Goal: Task Accomplishment & Management: Use online tool/utility

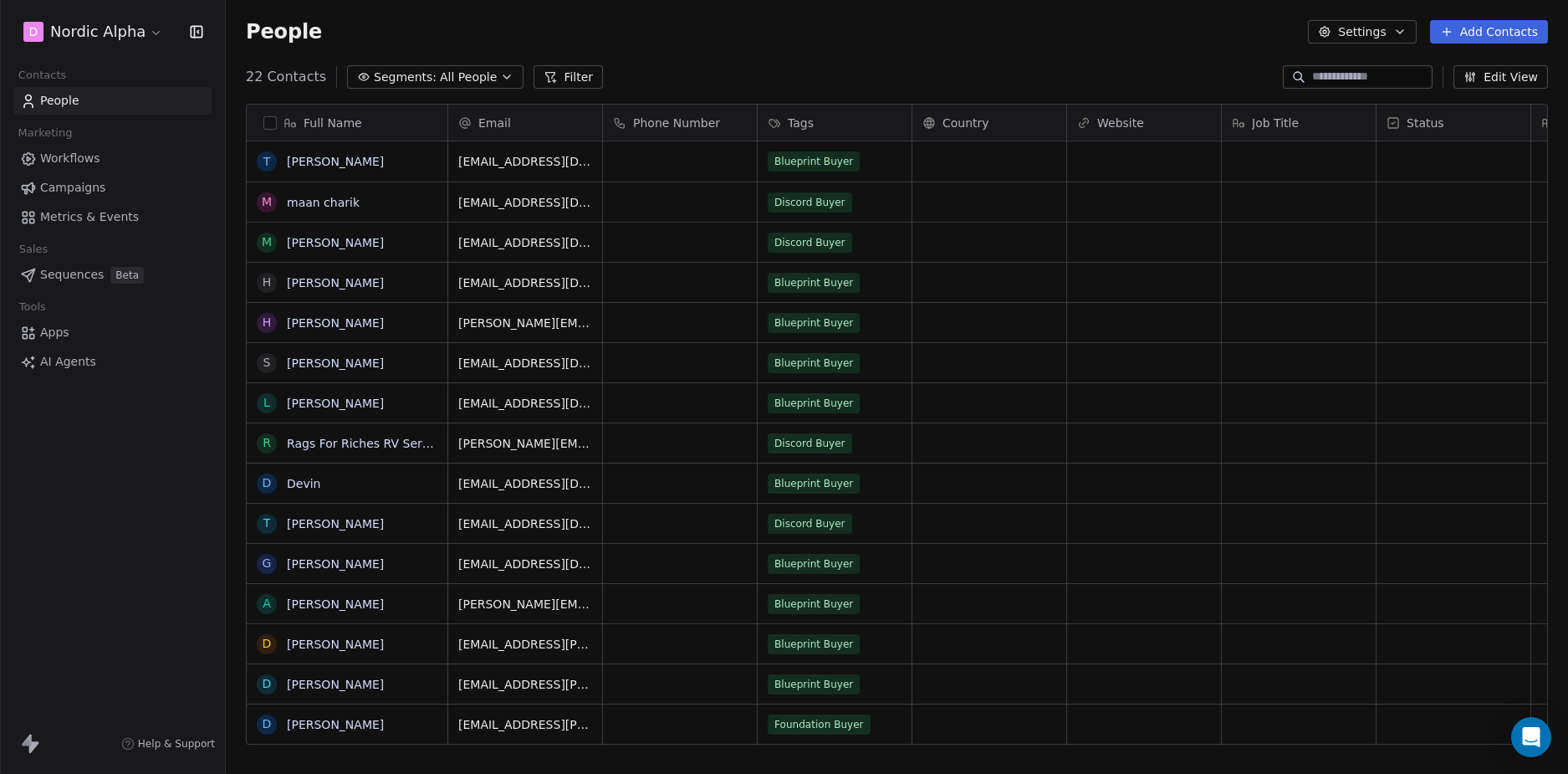
scroll to position [668, 1330]
click at [154, 547] on div "D Nordic Alpha Contacts People Marketing Workflows Campaigns Metrics & Events S…" at bounding box center [113, 387] width 225 height 774
click at [832, 46] on div "People Settings Add Contacts" at bounding box center [896, 32] width 1342 height 64
click at [98, 159] on span "Workflows" at bounding box center [70, 158] width 60 height 18
click at [127, 456] on div "D Nordic Alpha Contacts People Marketing Workflows Campaigns Metrics & Events S…" at bounding box center [113, 387] width 225 height 774
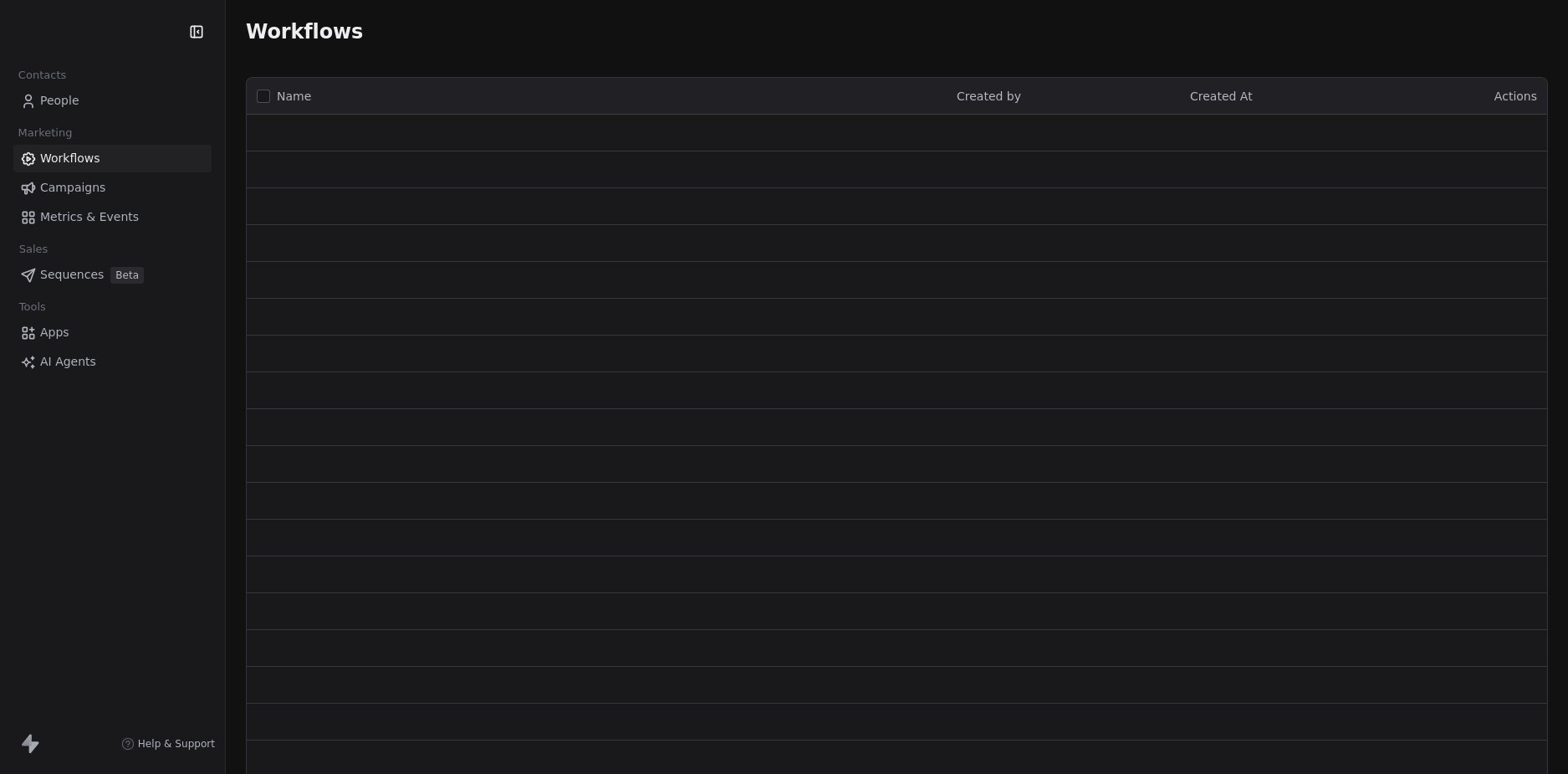
click at [130, 521] on div "Contacts People Marketing Workflows Campaigns Metrics & Events Sales Sequences …" at bounding box center [113, 387] width 225 height 774
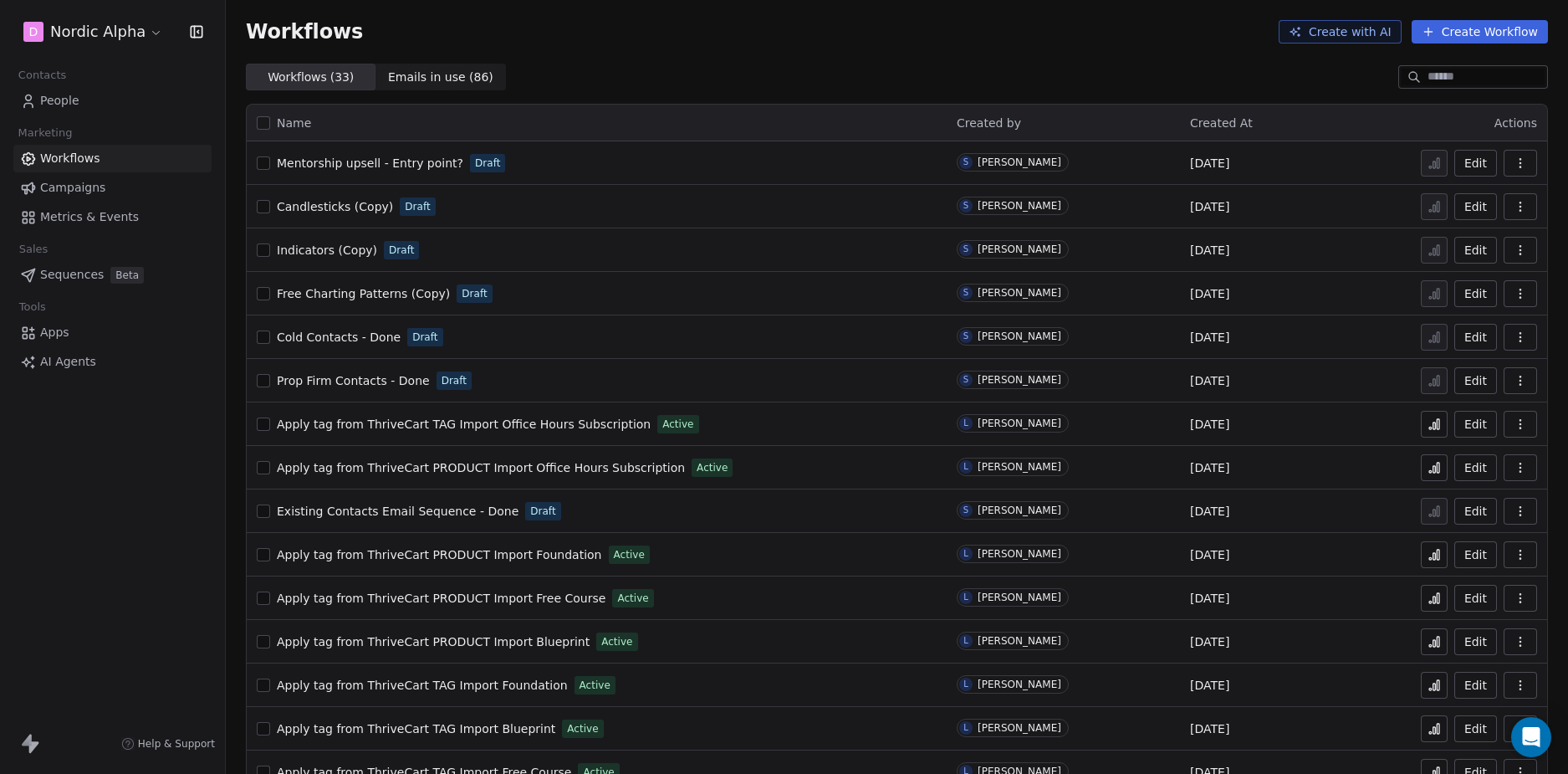
click at [833, 71] on div "Workflows ( 33 ) Workflows ( 33 ) Emails in use ( 86 ) Emails in use ( 86 )" at bounding box center [896, 77] width 1342 height 26
click at [895, 50] on div "Workflows Create with AI Create Workflow" at bounding box center [896, 32] width 1342 height 64
click at [970, 67] on div "Workflows ( 33 ) Workflows ( 33 ) Emails in use ( 86 ) Emails in use ( 86 )" at bounding box center [896, 77] width 1342 height 26
click at [976, 68] on div "Workflows ( 33 ) Workflows ( 33 ) Emails in use ( 86 ) Emails in use ( 86 )" at bounding box center [896, 77] width 1342 height 26
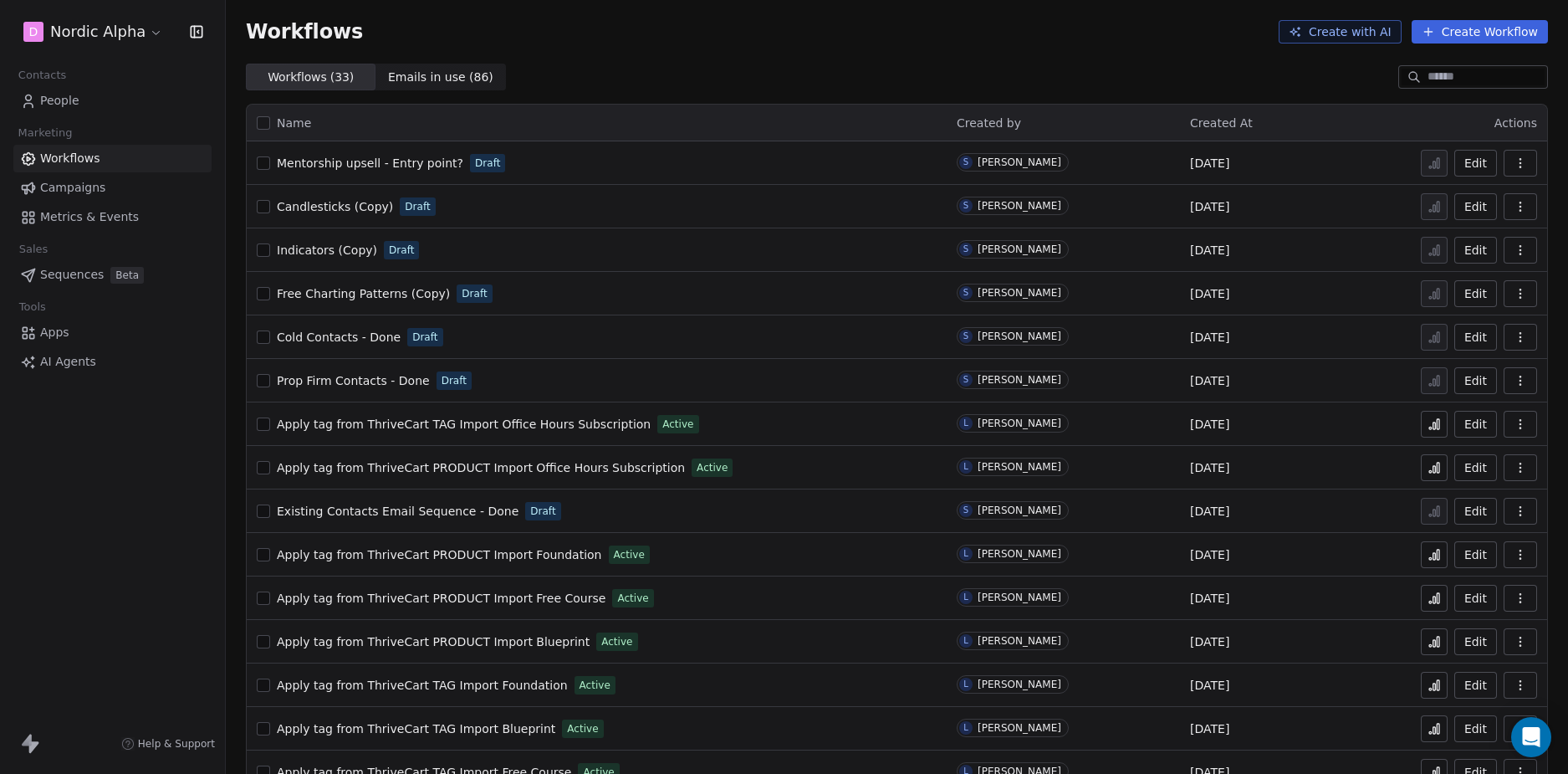
click at [976, 68] on div "Workflows ( 33 ) Workflows ( 33 ) Emails in use ( 86 ) Emails in use ( 86 )" at bounding box center [896, 77] width 1342 height 26
click at [997, 56] on div "Workflows Create with AI Create Workflow" at bounding box center [896, 32] width 1342 height 64
click at [836, 54] on div "Workflows Create with AI Create Workflow" at bounding box center [896, 32] width 1342 height 64
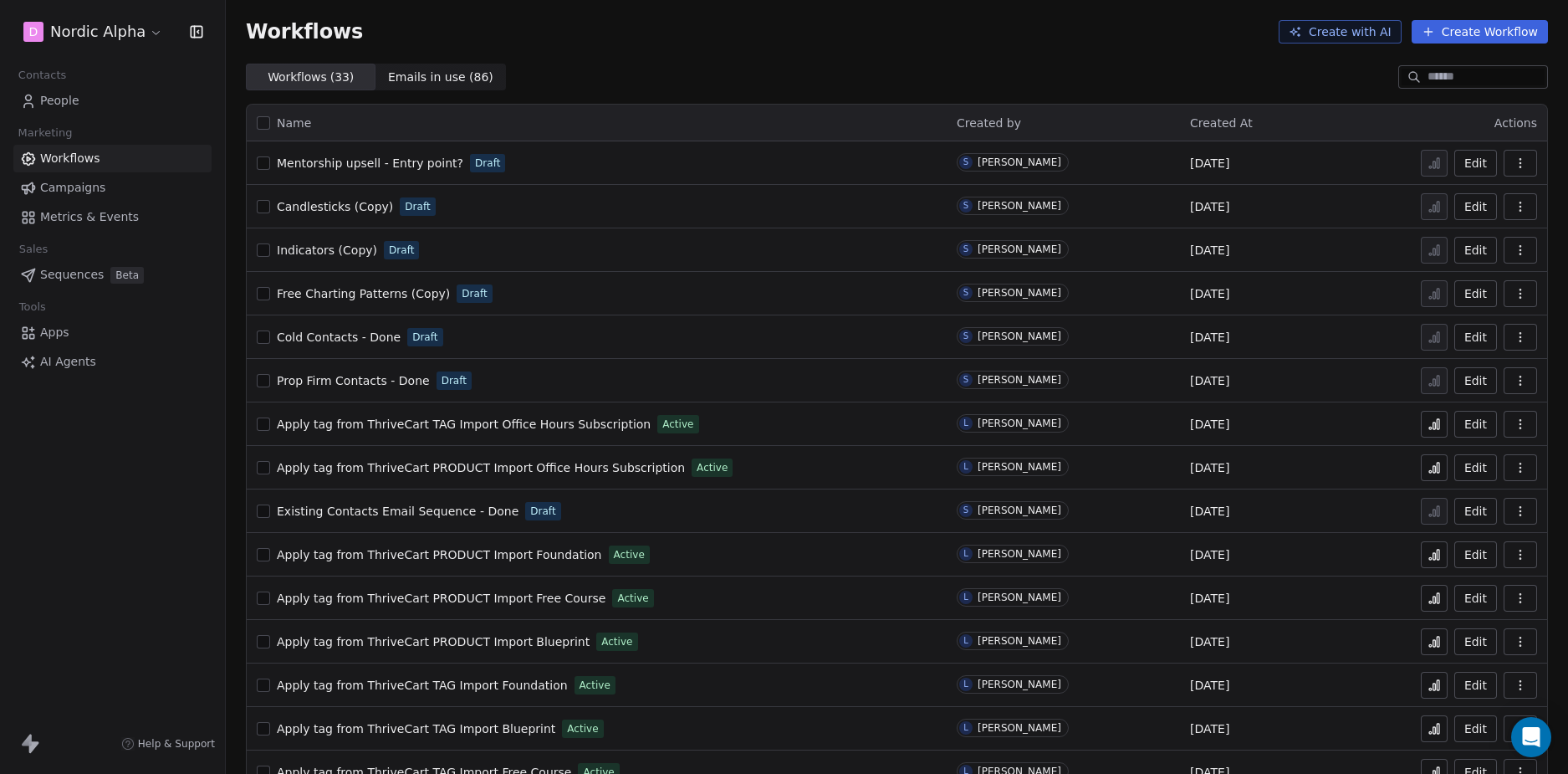
click at [836, 52] on div "Workflows Create with AI Create Workflow" at bounding box center [896, 32] width 1342 height 64
click at [837, 60] on div "Workflows Create with AI Create Workflow" at bounding box center [896, 32] width 1342 height 64
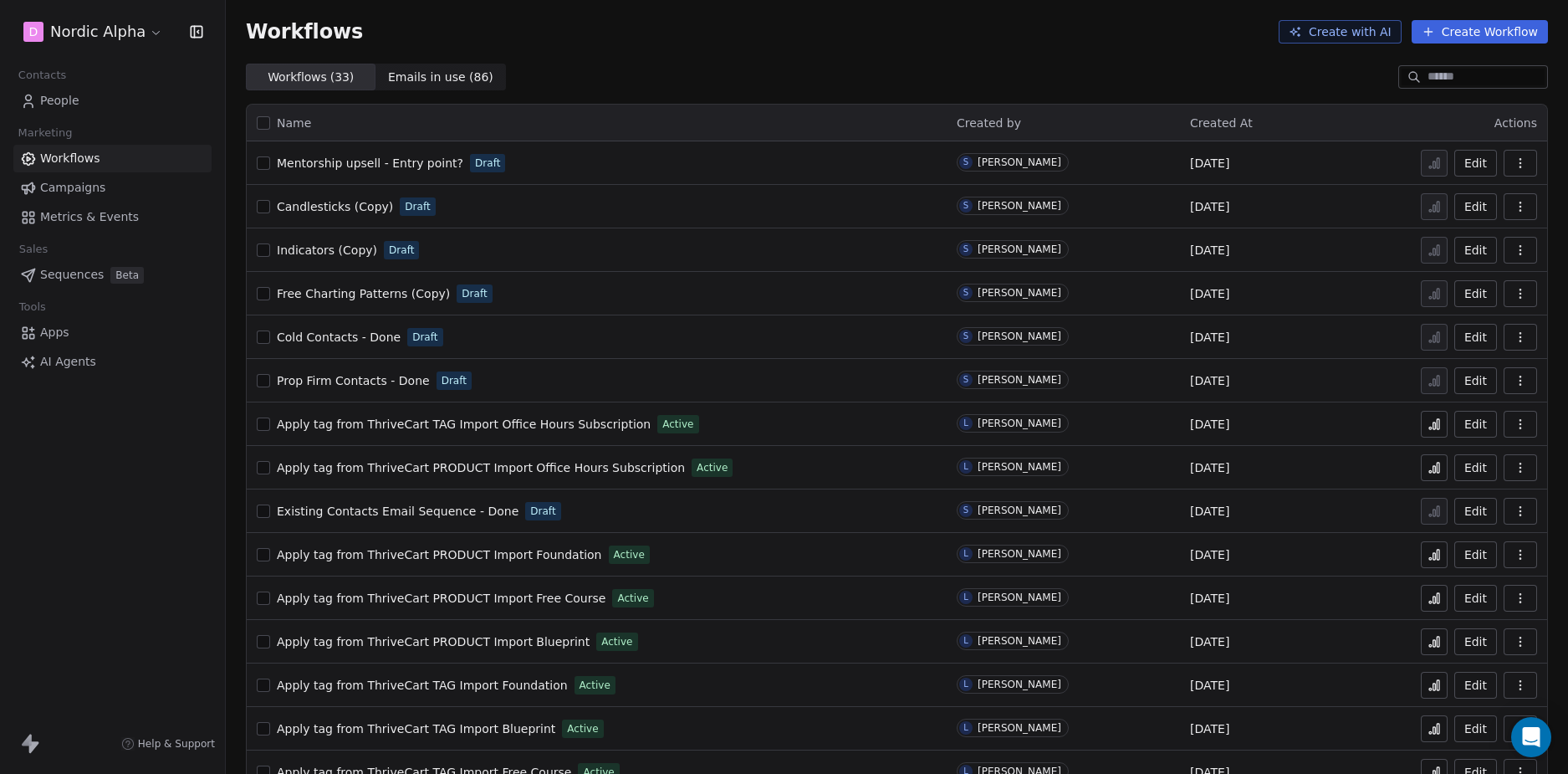
click at [844, 65] on div "Workflows ( 33 ) Workflows ( 33 ) Emails in use ( 86 ) Emails in use ( 86 )" at bounding box center [896, 77] width 1342 height 26
click at [819, 60] on div "Workflows Create with AI Create Workflow" at bounding box center [896, 32] width 1342 height 64
click at [778, 57] on div "Workflows Create with AI Create Workflow" at bounding box center [896, 32] width 1342 height 64
click at [760, 46] on div "Workflows Create with AI Create Workflow" at bounding box center [896, 32] width 1342 height 64
click at [730, 41] on div "Workflows Create with AI Create Workflow" at bounding box center [897, 31] width 1301 height 23
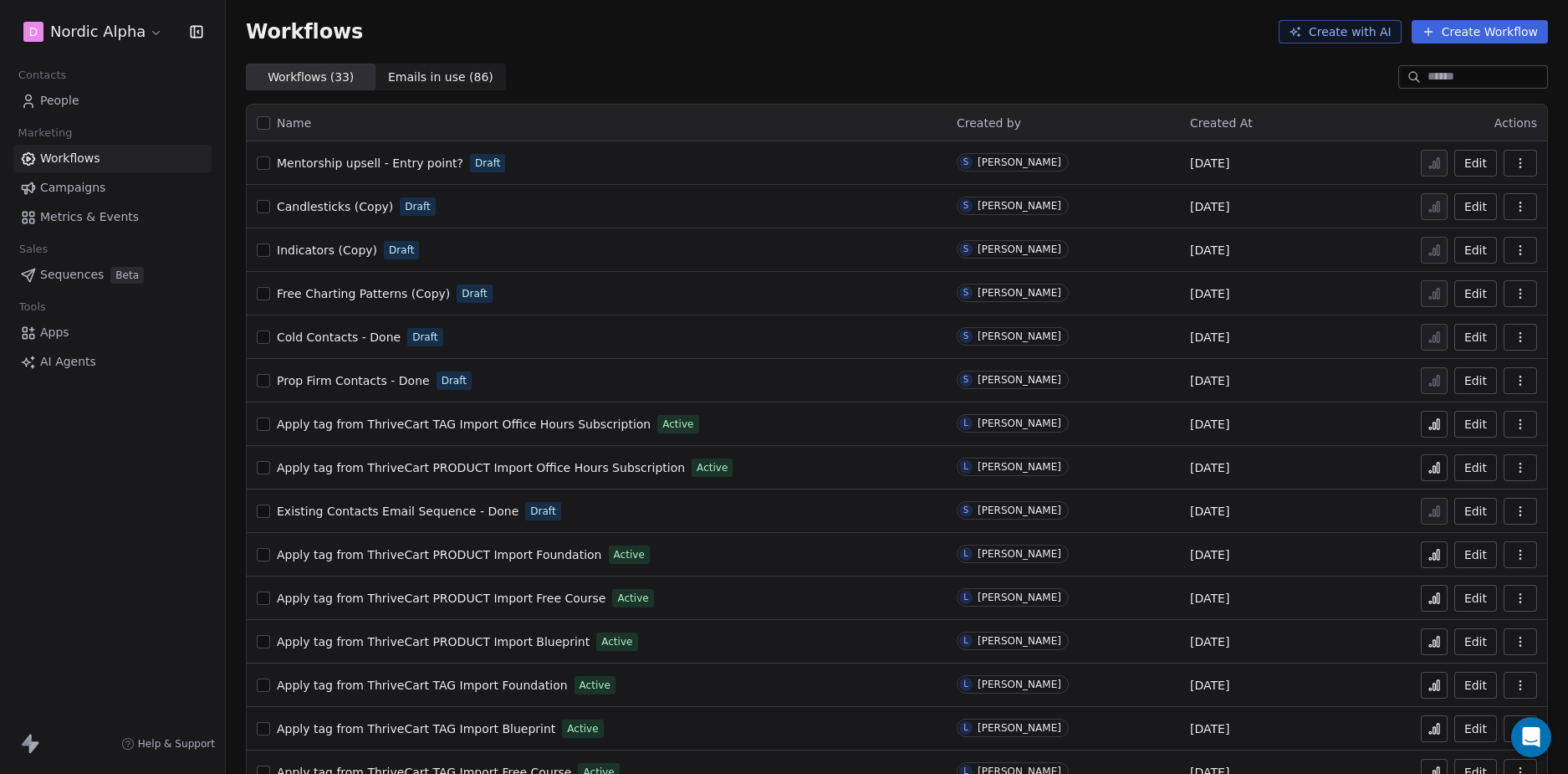
click at [782, 39] on div "Workflows Create with AI Create Workflow" at bounding box center [897, 31] width 1301 height 23
click at [751, 61] on div "Workflows Create with AI Create Workflow" at bounding box center [896, 32] width 1342 height 64
click at [771, 54] on div "Workflows Create with AI Create Workflow" at bounding box center [896, 32] width 1342 height 64
click at [846, 50] on div "Workflows Create with AI Create Workflow" at bounding box center [896, 32] width 1342 height 64
click at [332, 158] on span "Mentorship upsell - Entry point?" at bounding box center [370, 163] width 187 height 13
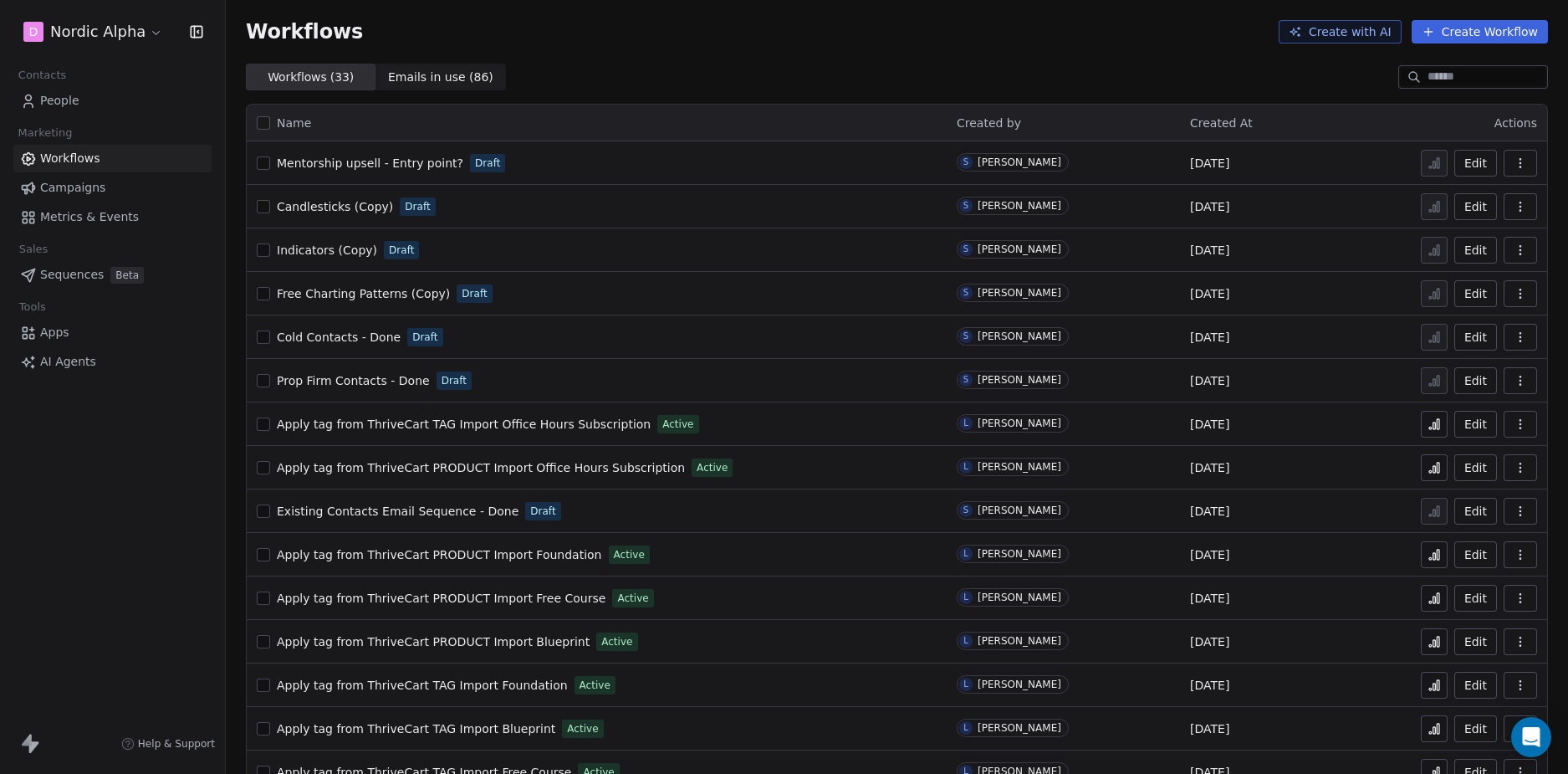
click at [631, 85] on div "Workflows ( 33 ) Workflows ( 33 ) Emails in use ( 86 ) Emails in use ( 86 )" at bounding box center [896, 77] width 1342 height 26
click at [365, 161] on span "Mentorship upsell - Entry point?" at bounding box center [370, 163] width 187 height 13
